Goal: Information Seeking & Learning: Understand process/instructions

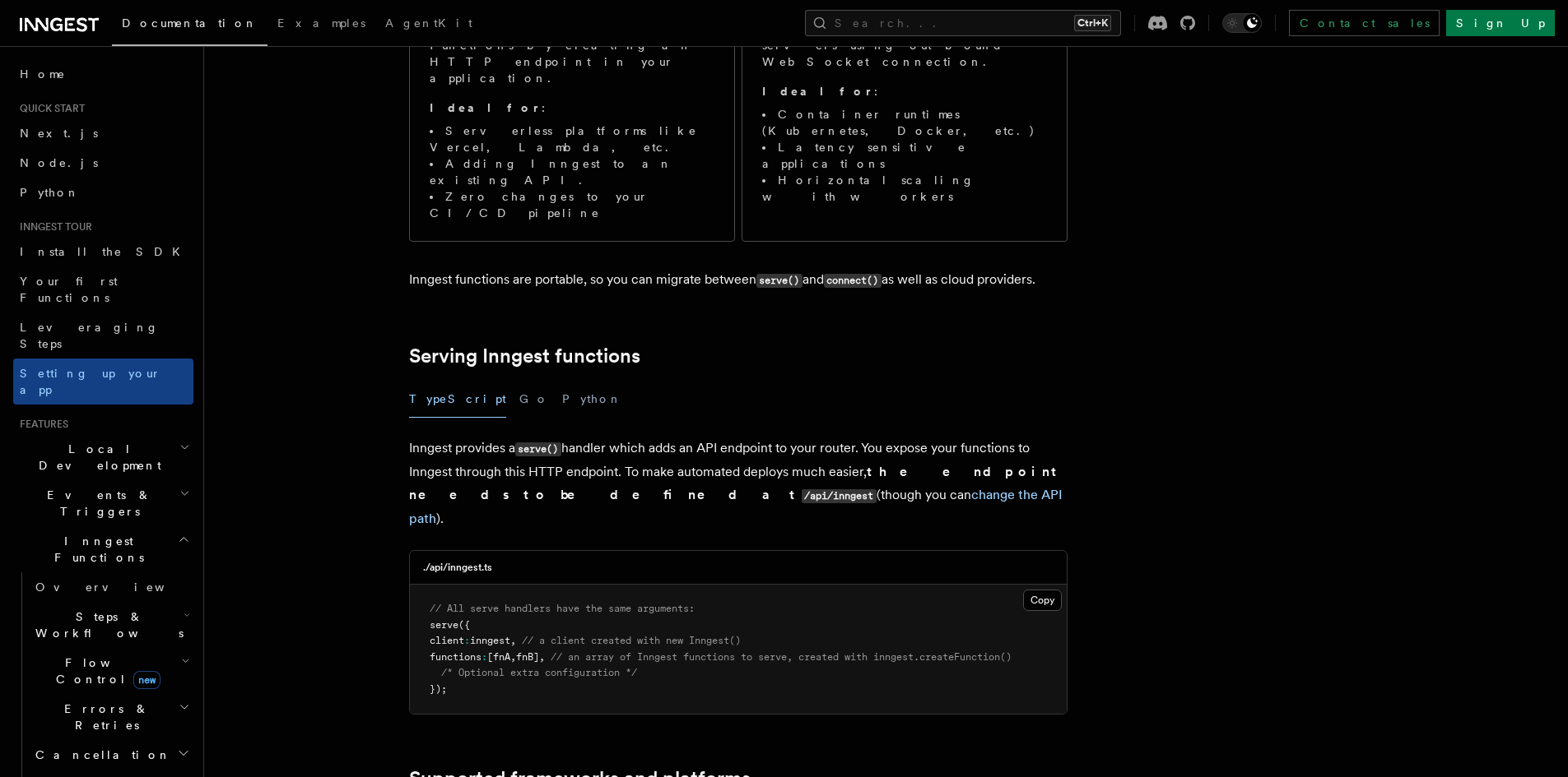
scroll to position [329, 0]
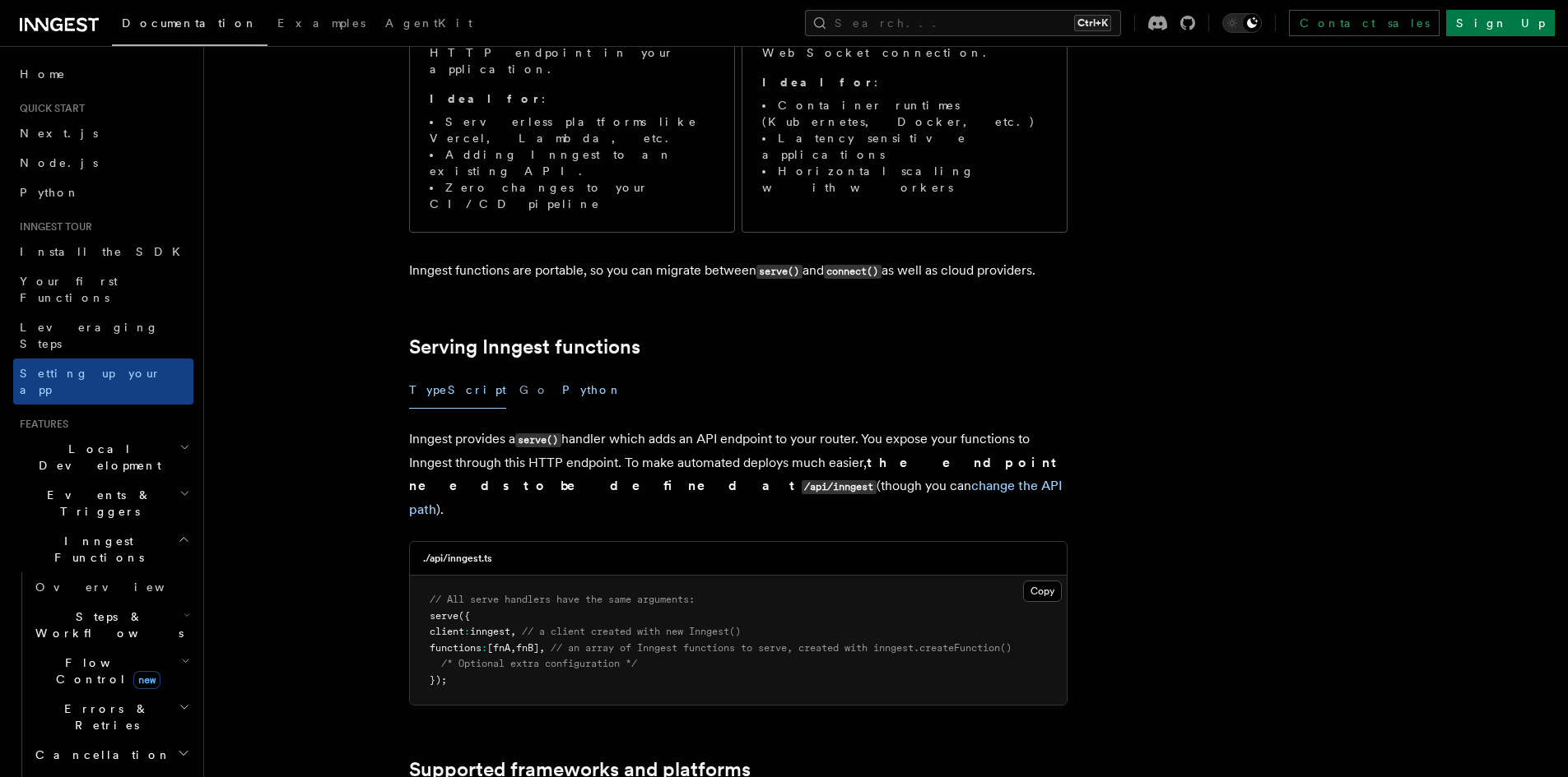
click at [562, 372] on button "Python" at bounding box center [591, 389] width 60 height 37
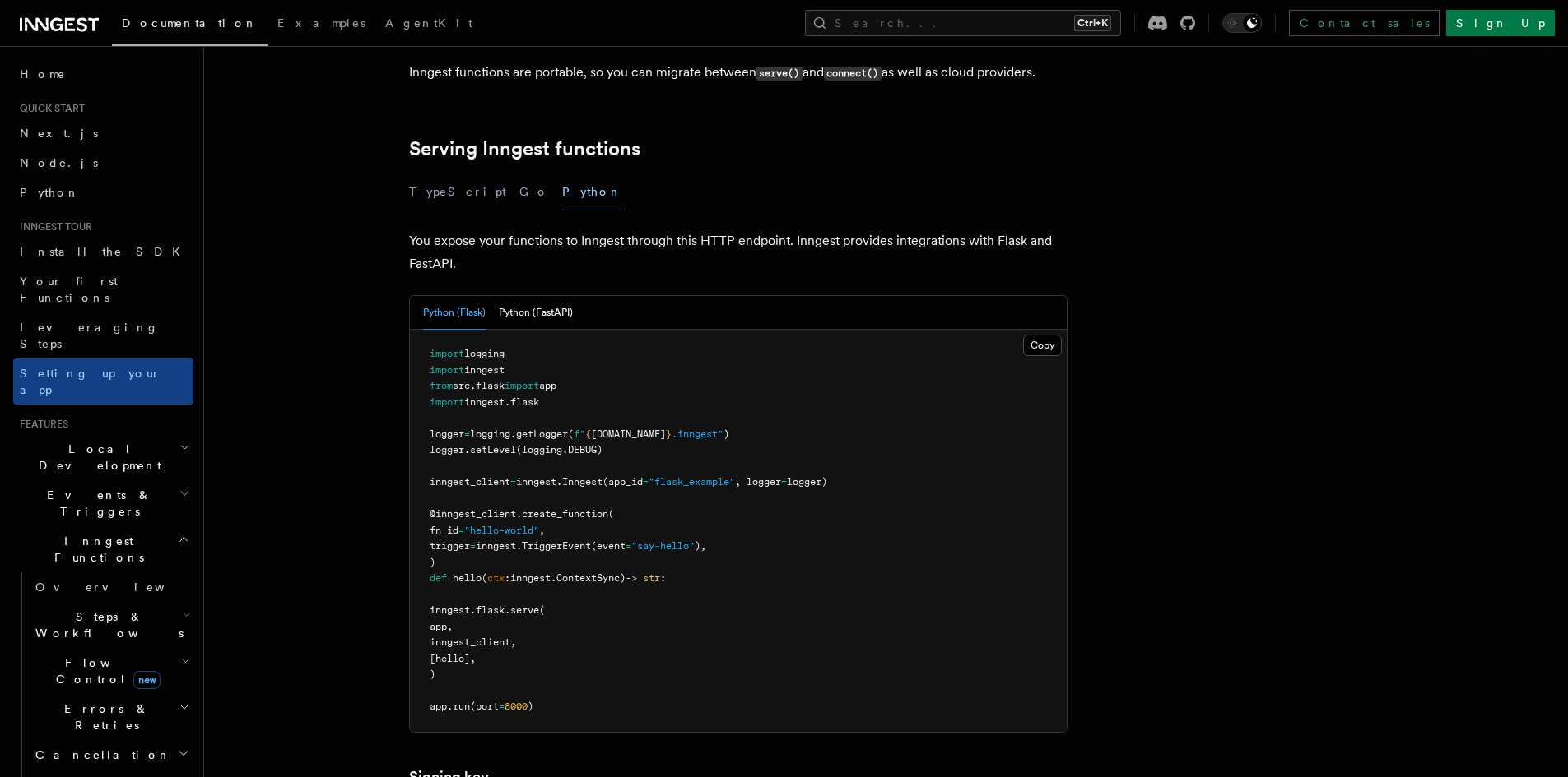
scroll to position [576, 0]
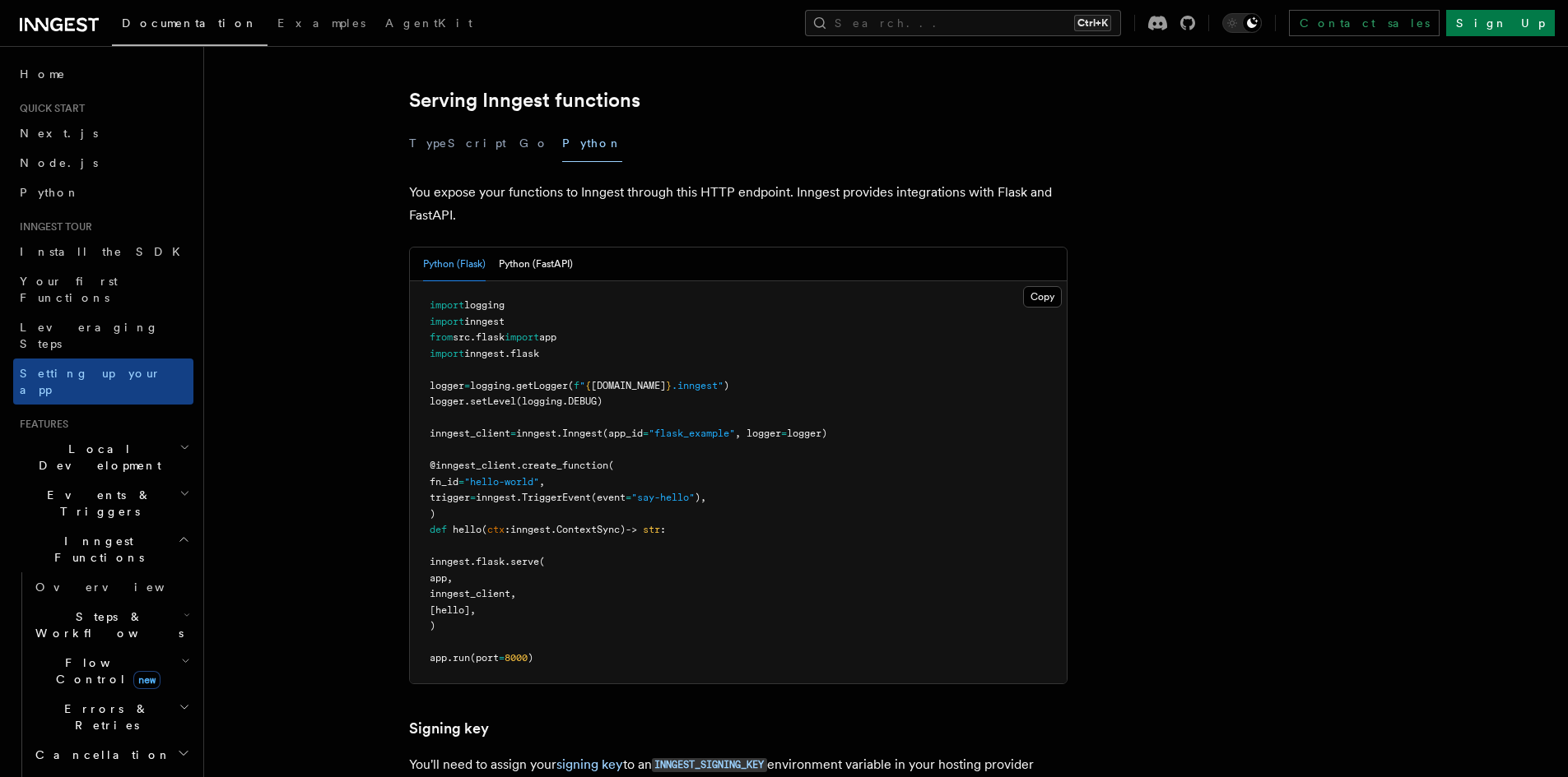
click at [587, 460] on span "create_function" at bounding box center [565, 465] width 87 height 12
click at [759, 388] on pre "import logging import inngest from src . flask import app import inngest . [GEO…" at bounding box center [738, 482] width 657 height 402
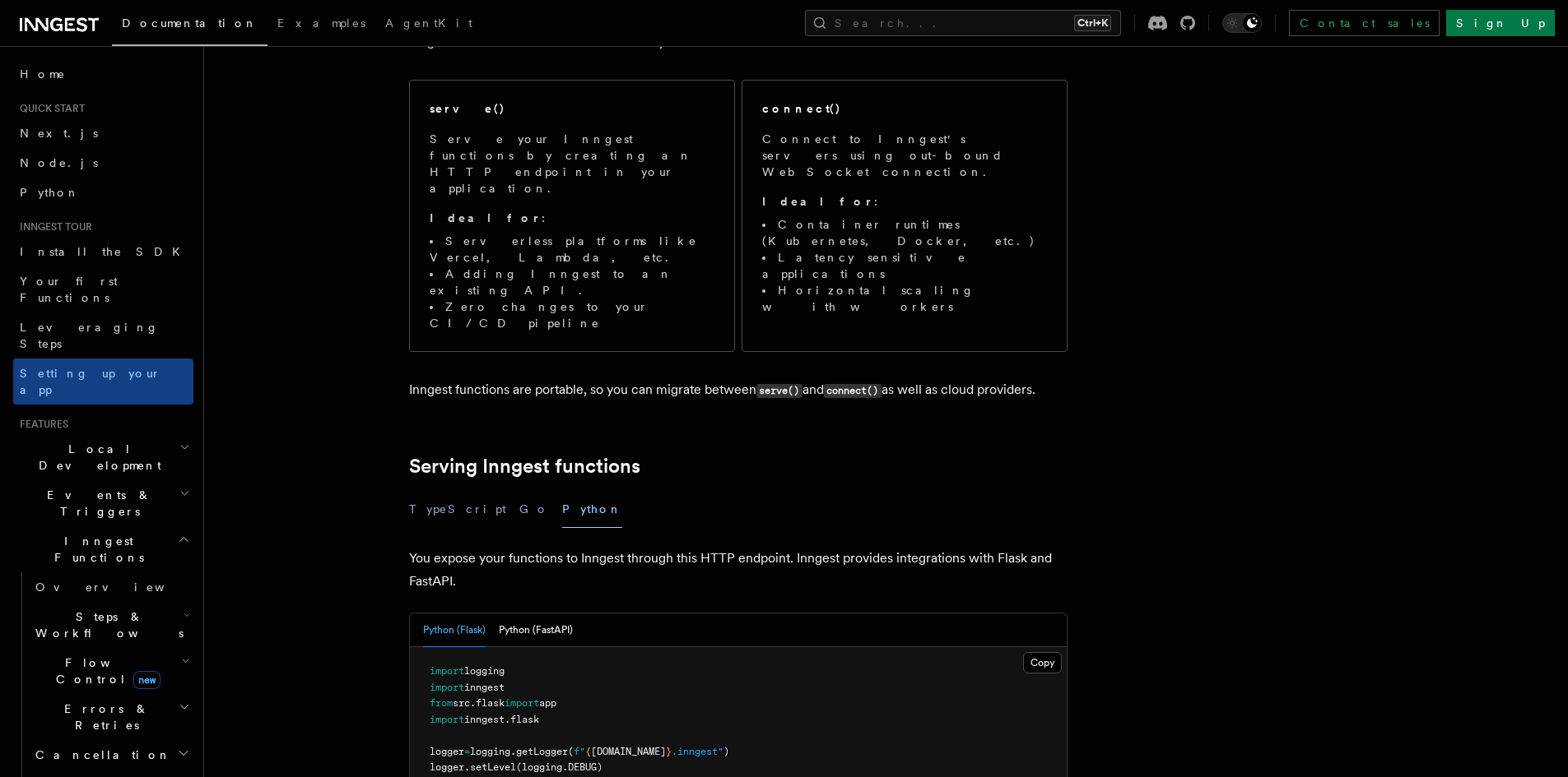
scroll to position [246, 0]
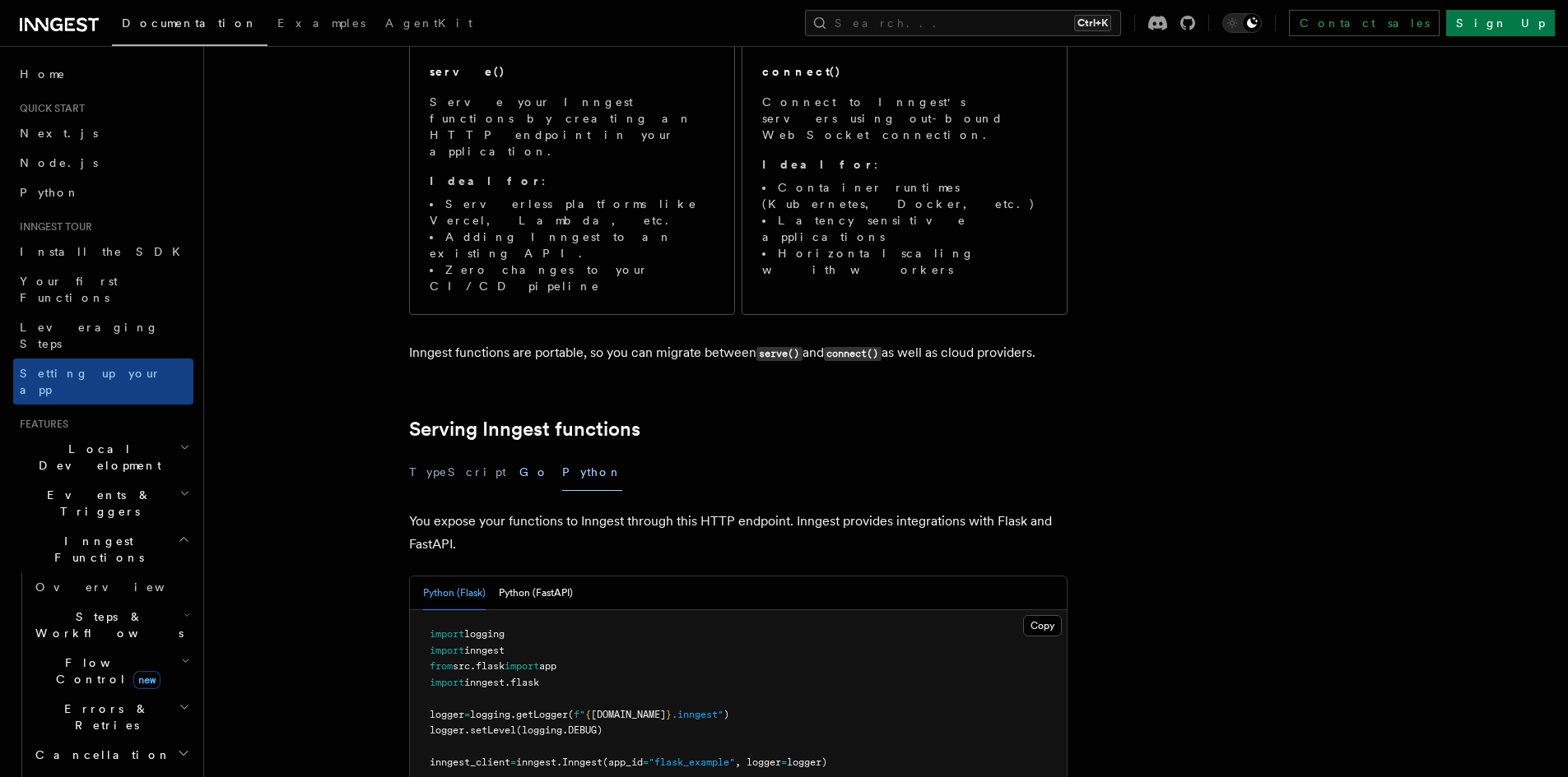
click at [519, 454] on button "Go" at bounding box center [533, 472] width 29 height 37
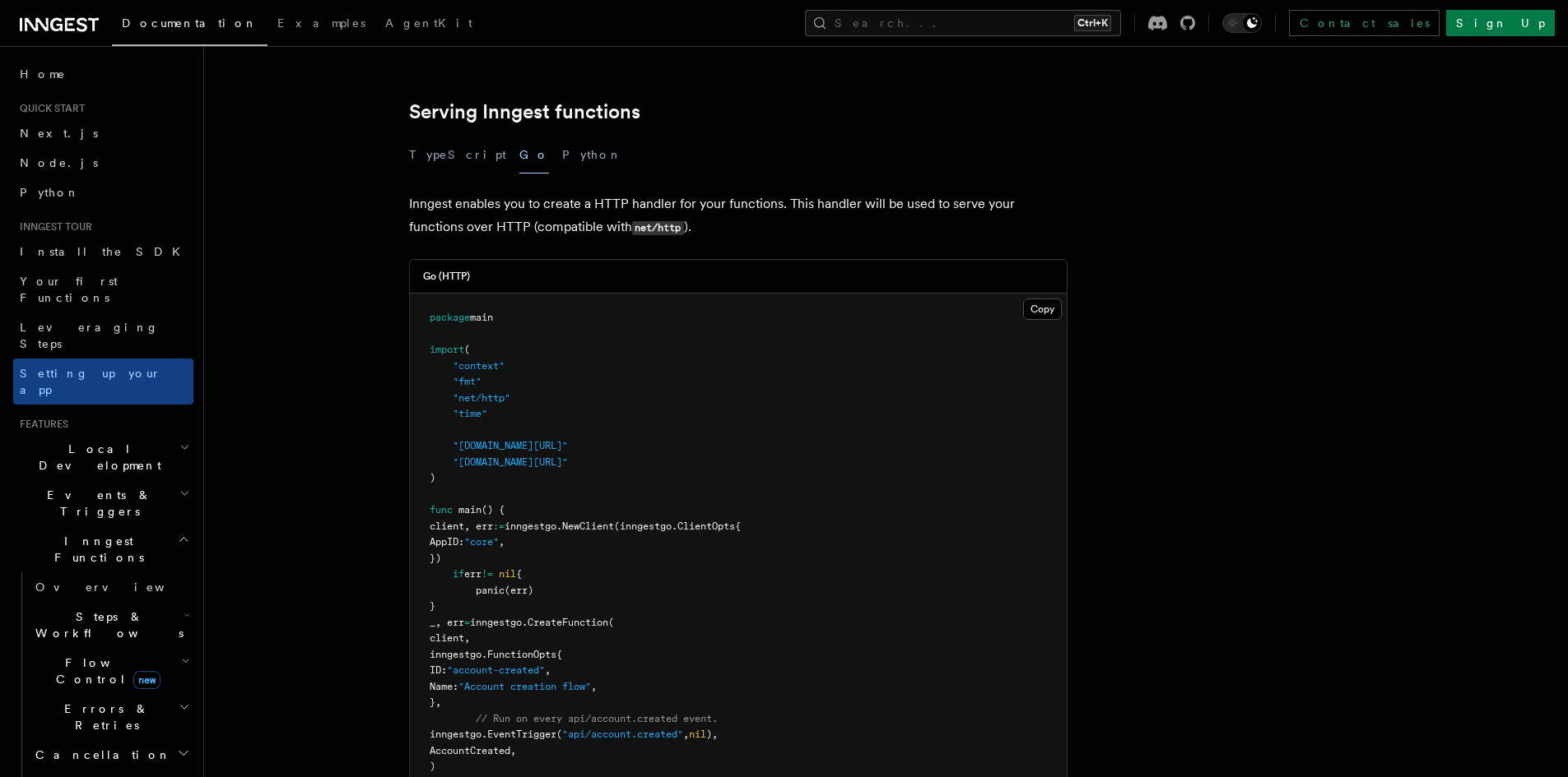
scroll to position [412, 0]
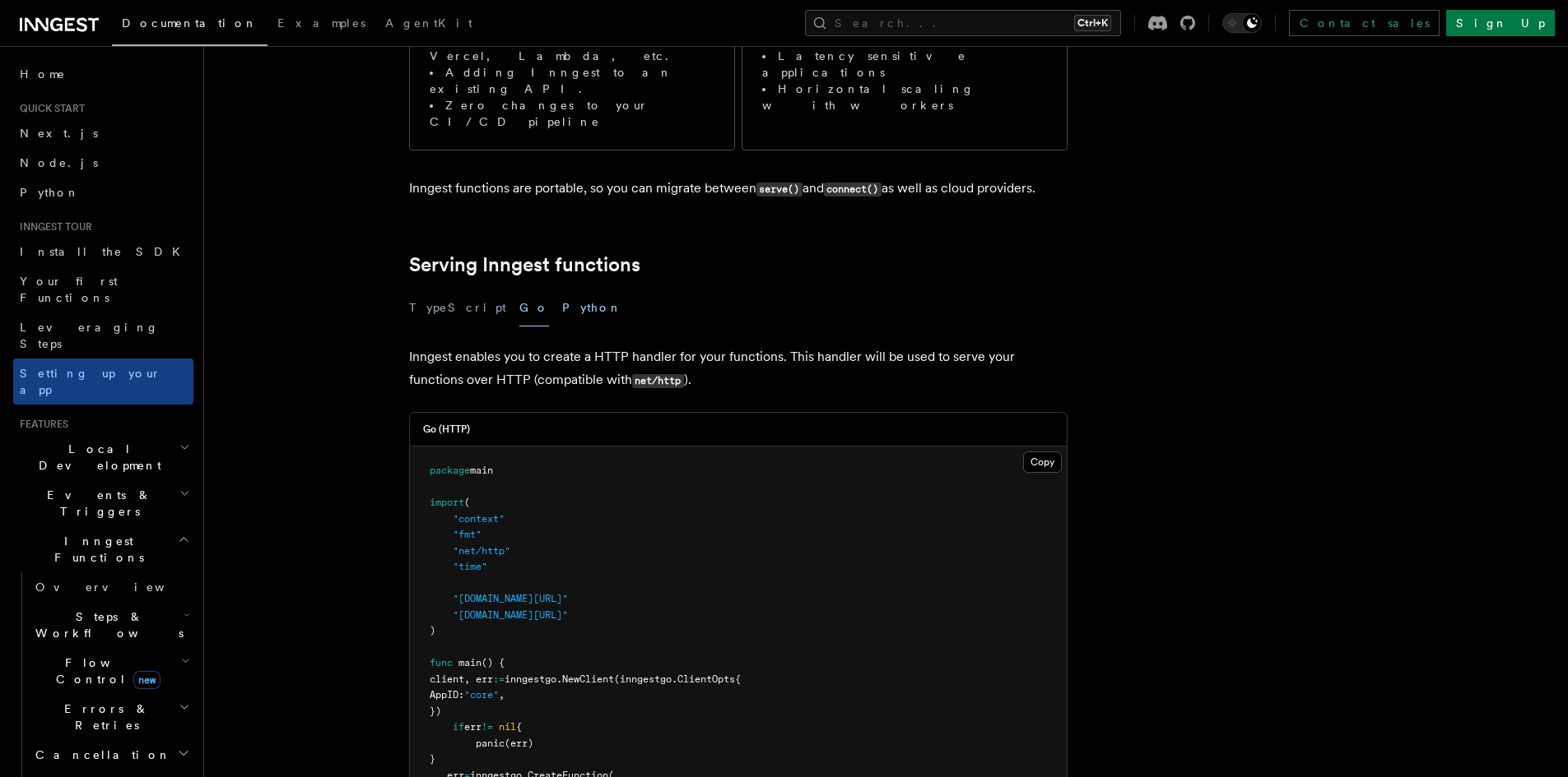
click at [562, 289] on button "Python" at bounding box center [591, 307] width 60 height 37
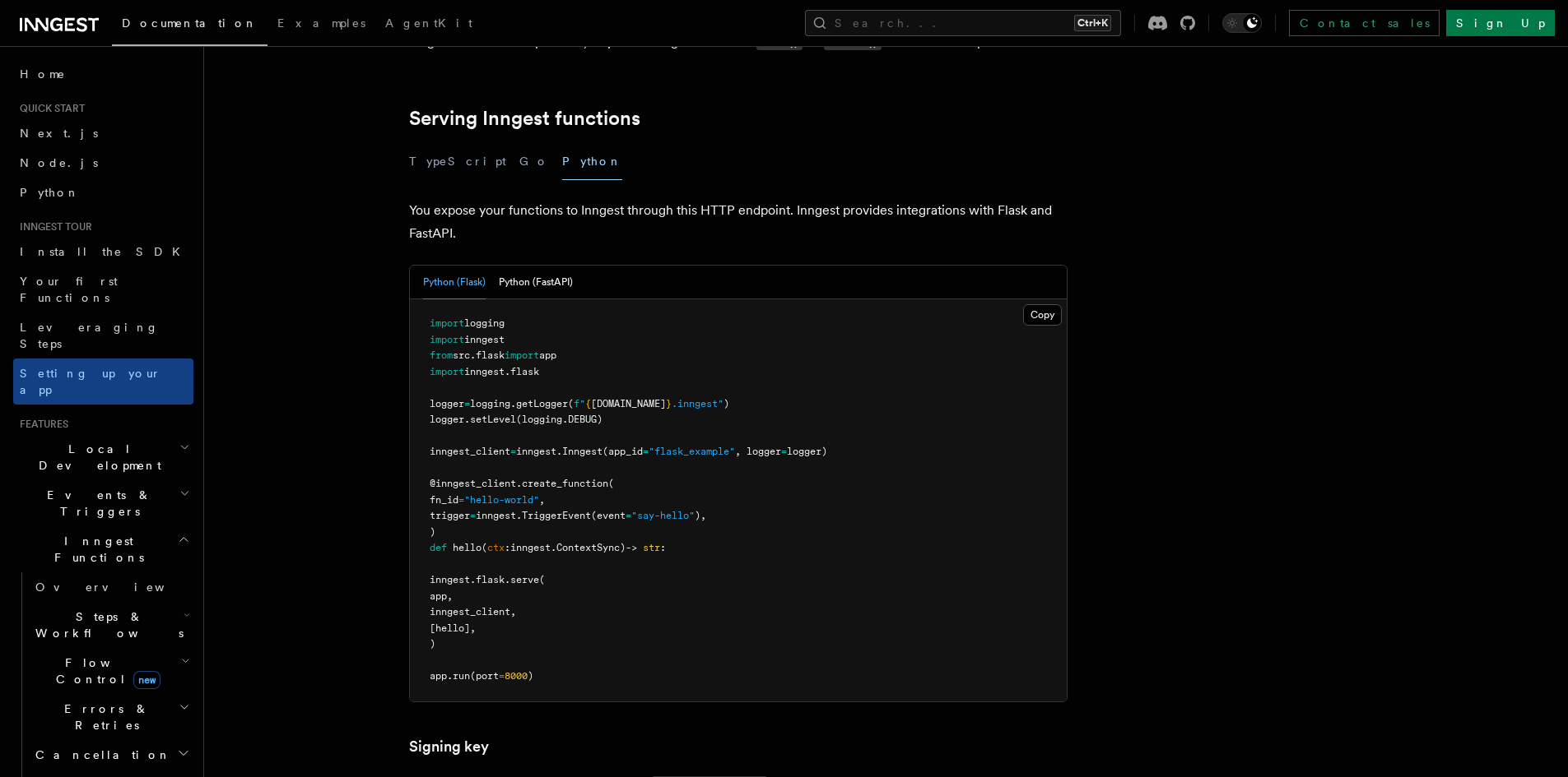
scroll to position [576, 0]
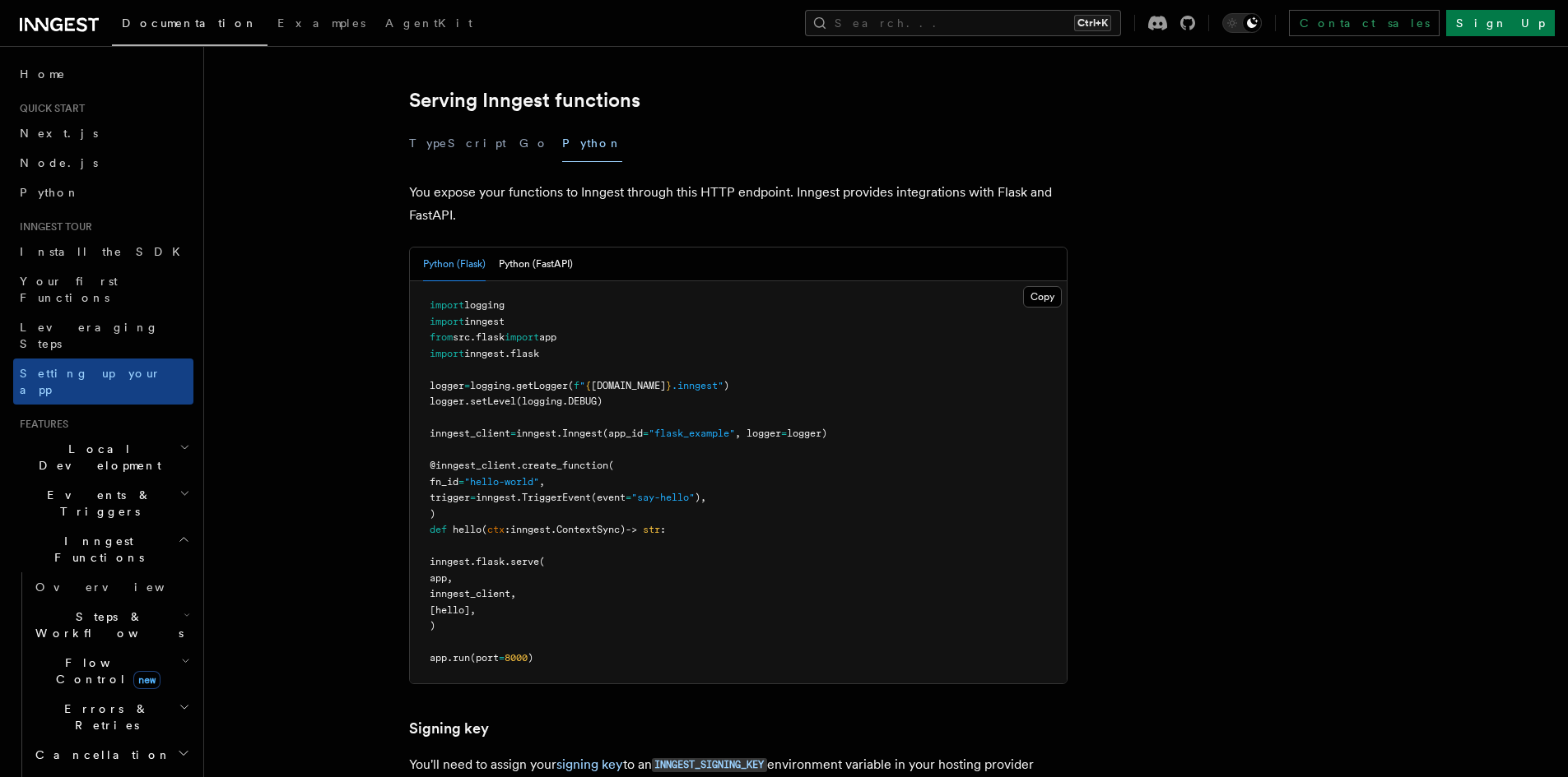
click at [602, 428] on span "Inngest" at bounding box center [582, 433] width 40 height 12
copy span "Inngest"
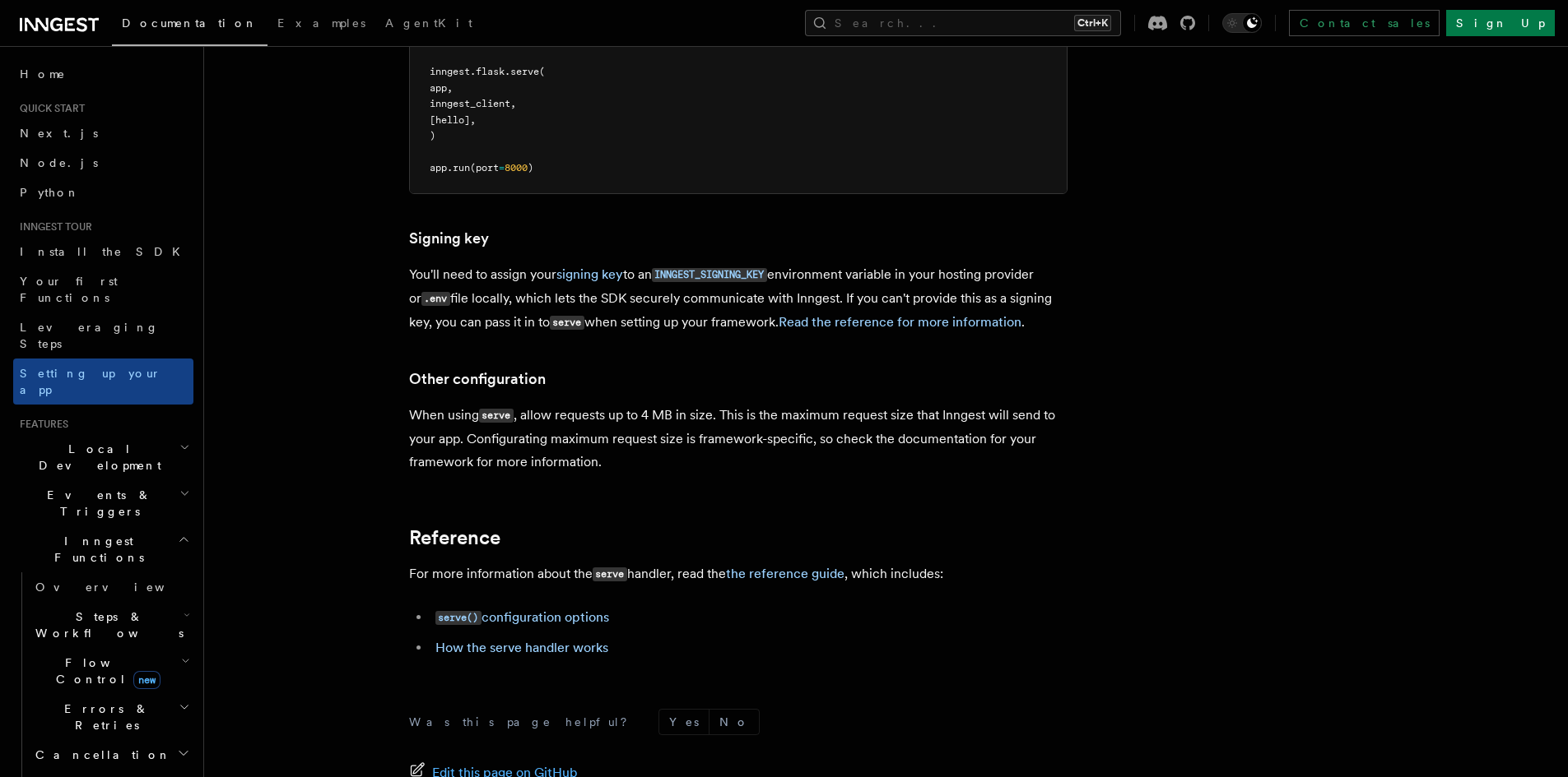
scroll to position [1069, 0]
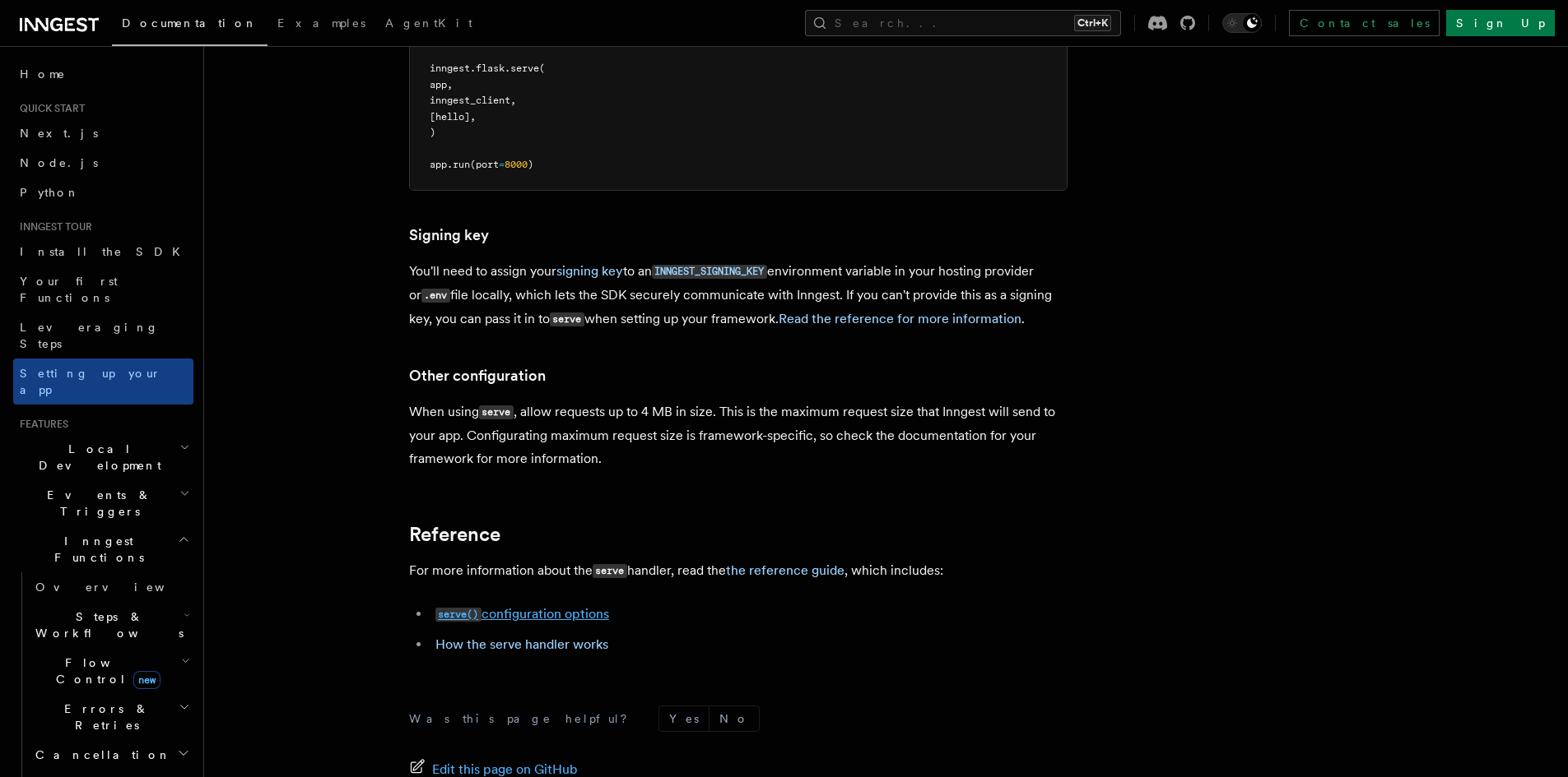
click at [572, 606] on link "serve() configuration options" at bounding box center [522, 614] width 173 height 16
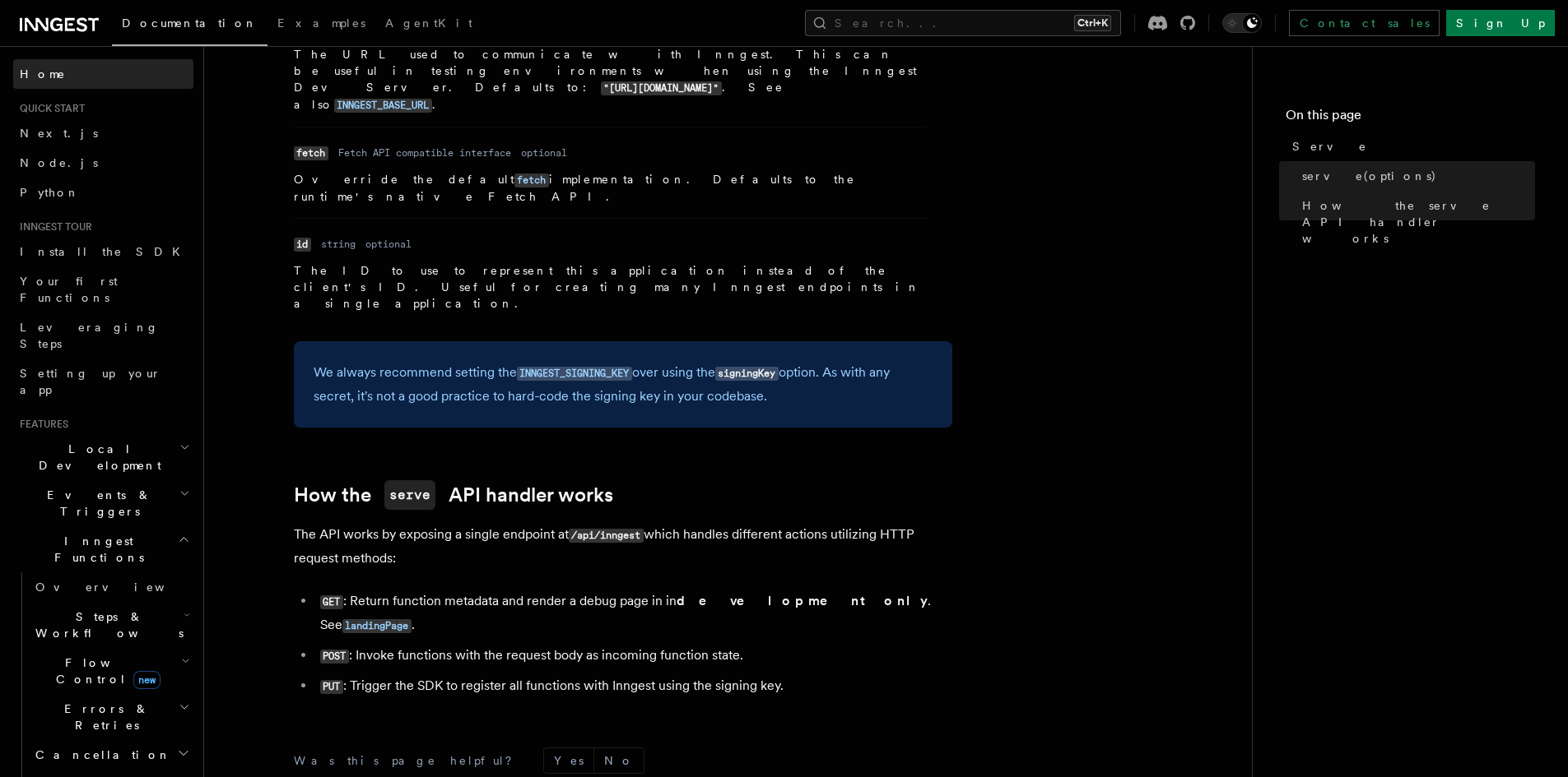
scroll to position [1494, 0]
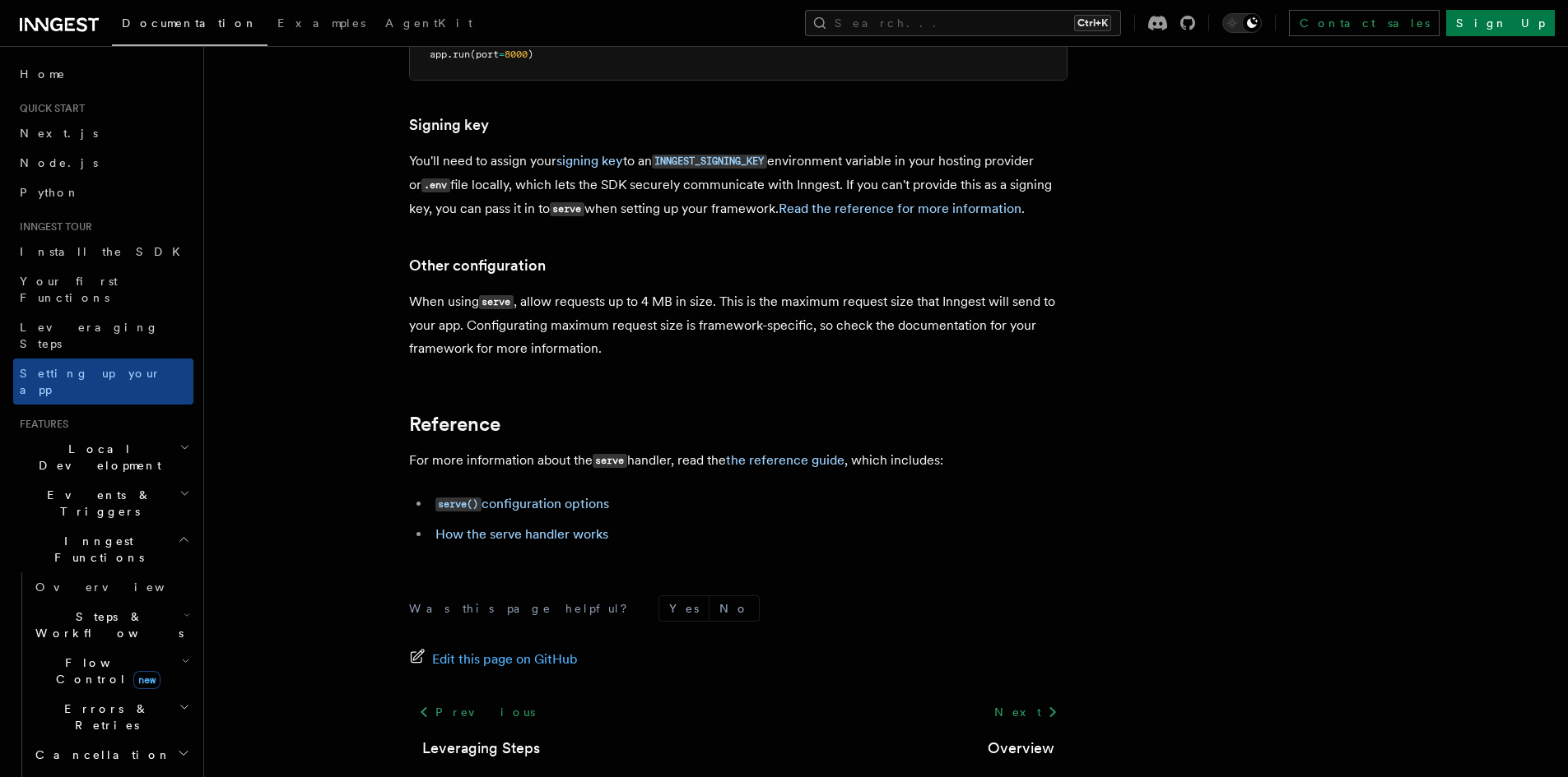
scroll to position [1183, 0]
